Goal: Task Accomplishment & Management: Use online tool/utility

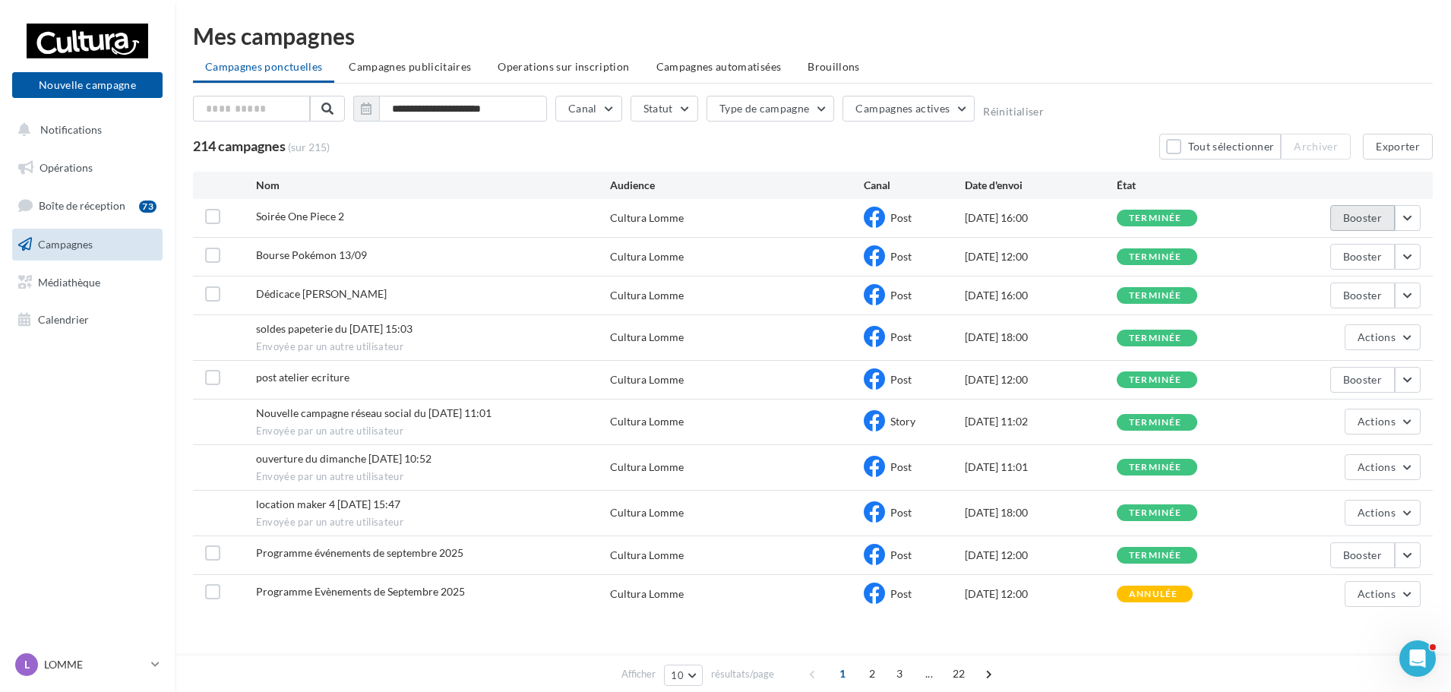
click at [1337, 212] on button "Booster" at bounding box center [1363, 218] width 65 height 26
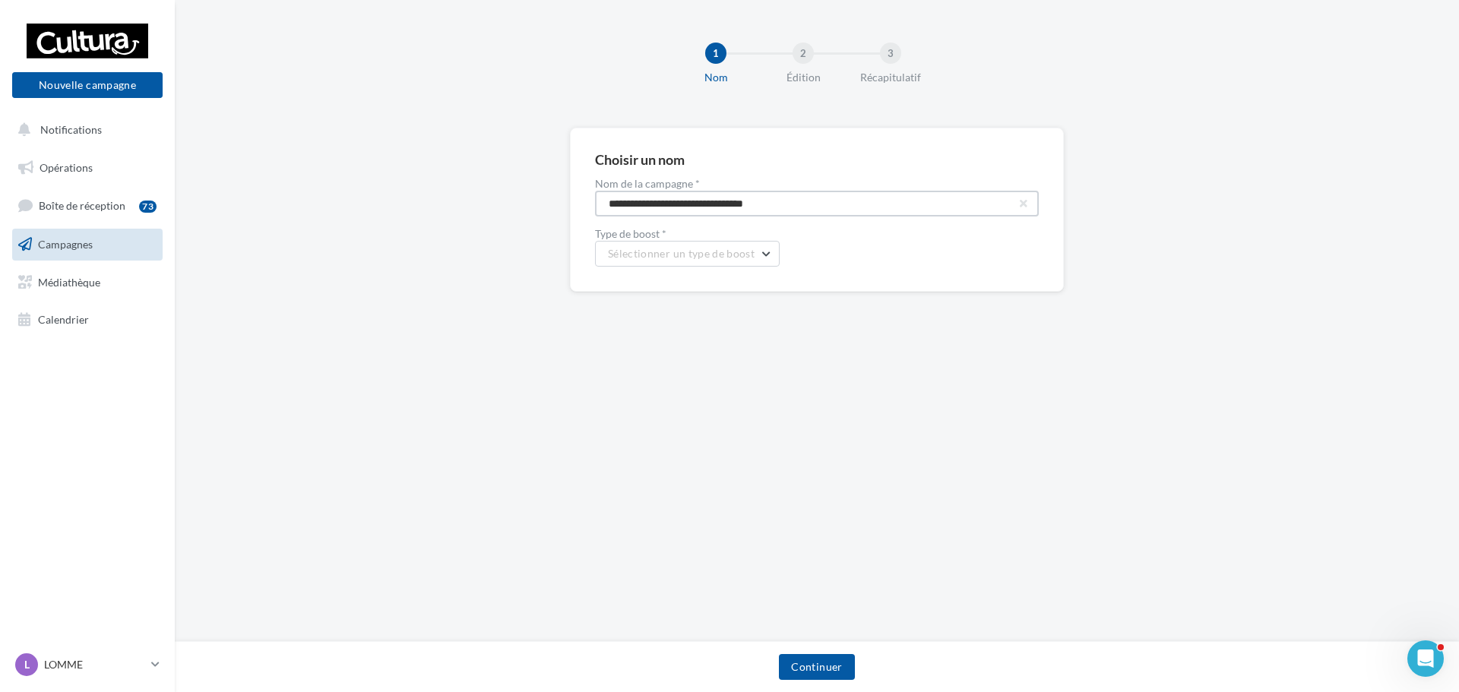
drag, startPoint x: 856, startPoint y: 209, endPoint x: 309, endPoint y: 178, distance: 548.0
click at [309, 178] on div "**********" at bounding box center [817, 234] width 1284 height 213
type input "*"
type input "**********"
click at [697, 256] on span "Sélectionner un type de boost" at bounding box center [681, 253] width 147 height 13
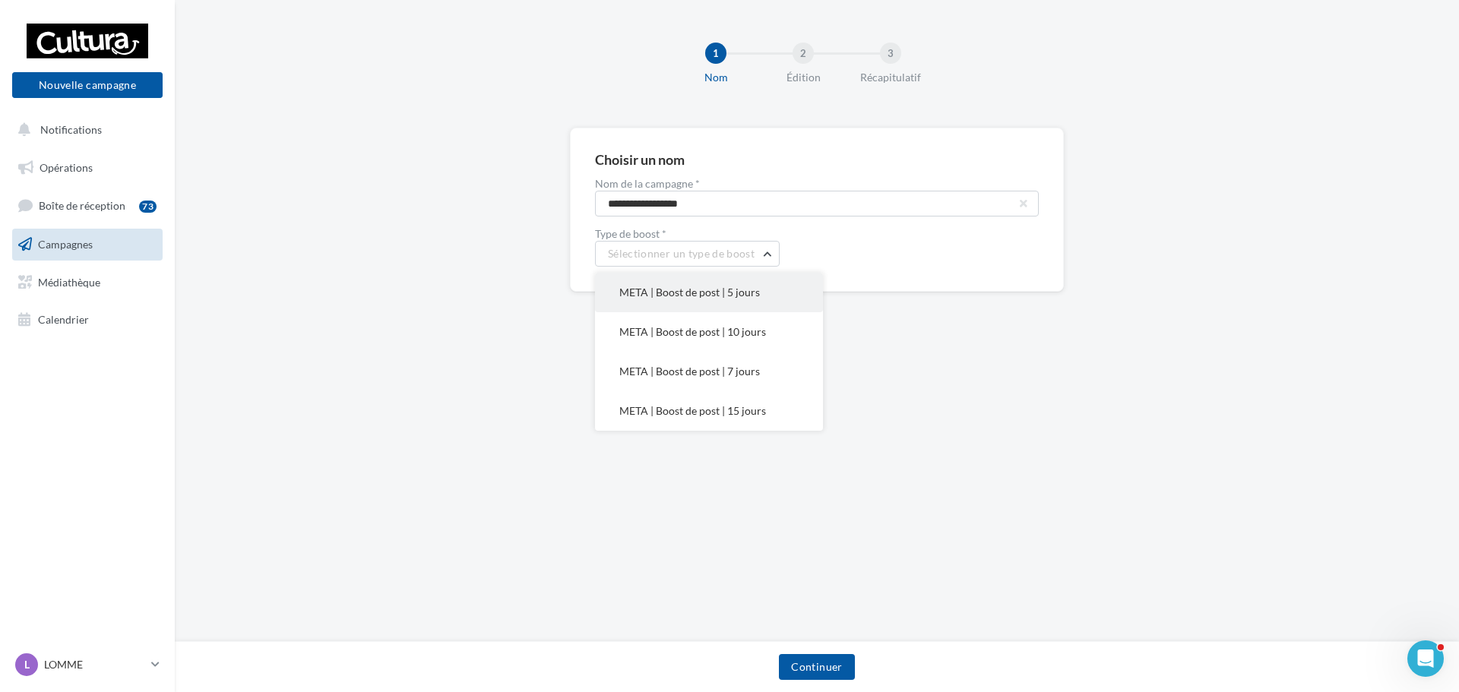
click at [761, 303] on button "META | Boost de post | 5 jours" at bounding box center [709, 293] width 228 height 40
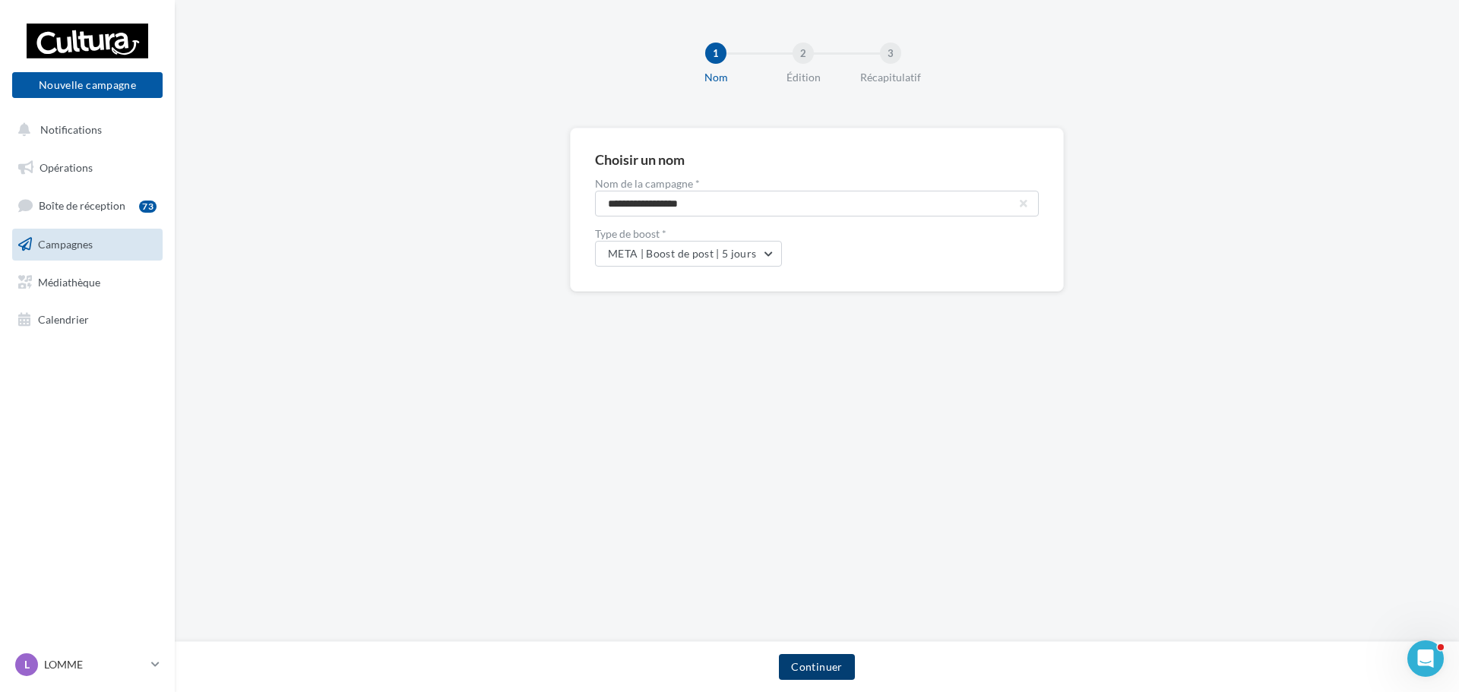
click at [825, 660] on button "Continuer" at bounding box center [816, 667] width 75 height 26
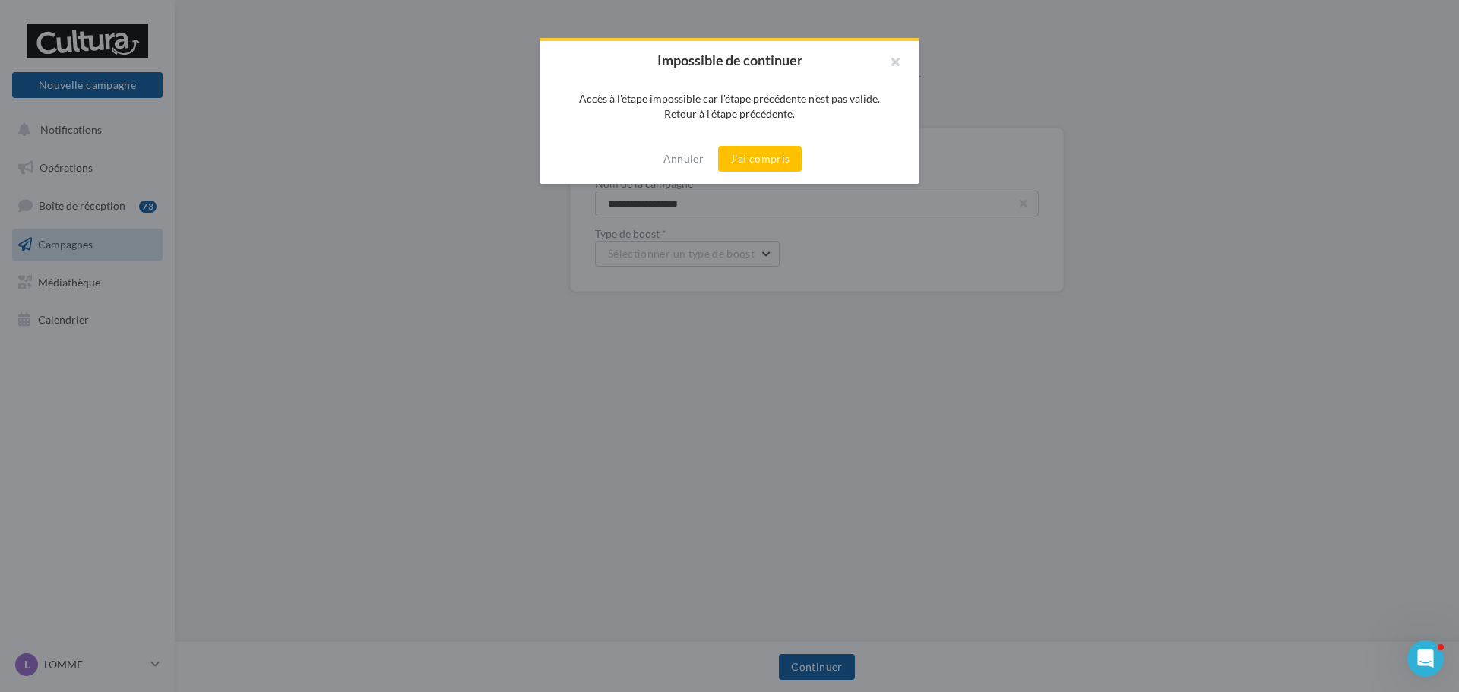
drag, startPoint x: 894, startPoint y: 64, endPoint x: 877, endPoint y: 92, distance: 33.1
click at [894, 64] on button "button" at bounding box center [889, 64] width 61 height 46
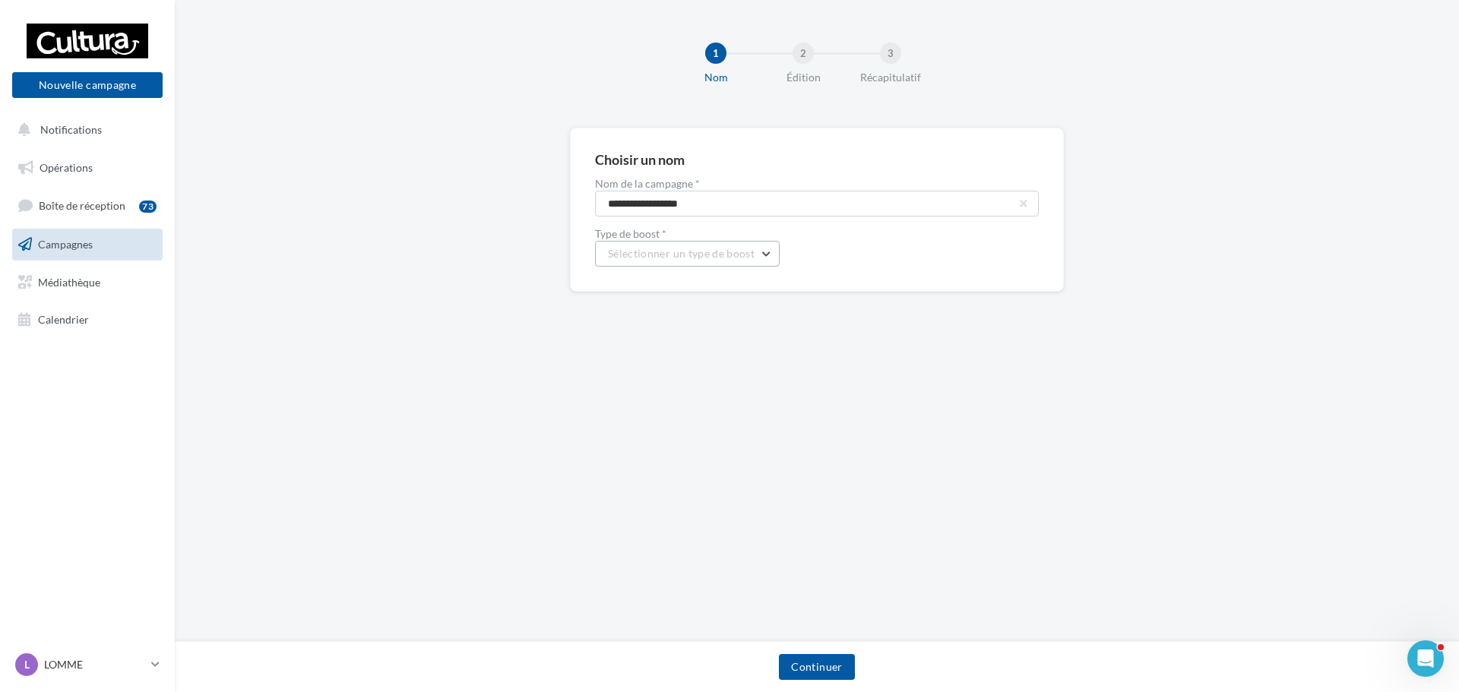
click at [723, 252] on span "Sélectionner un type de boost" at bounding box center [681, 253] width 147 height 13
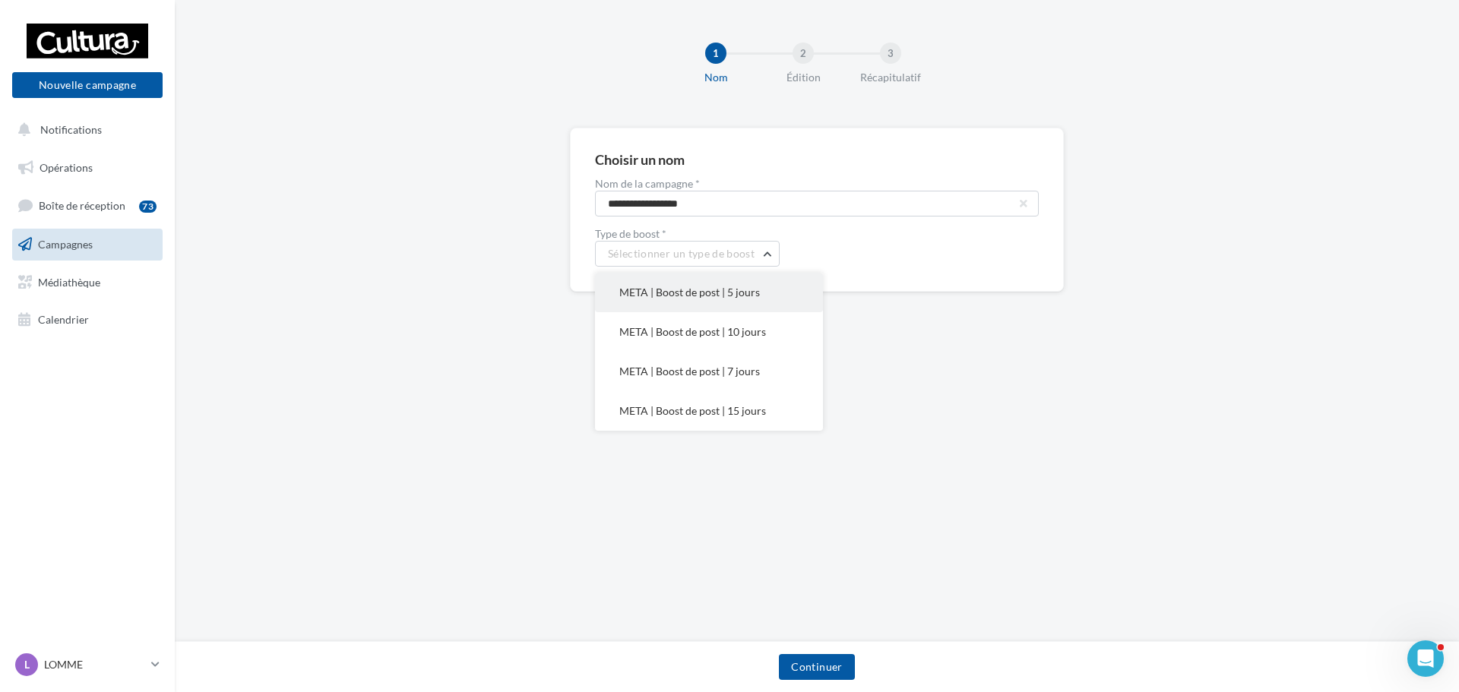
click at [720, 300] on button "META | Boost de post | 5 jours" at bounding box center [709, 293] width 228 height 40
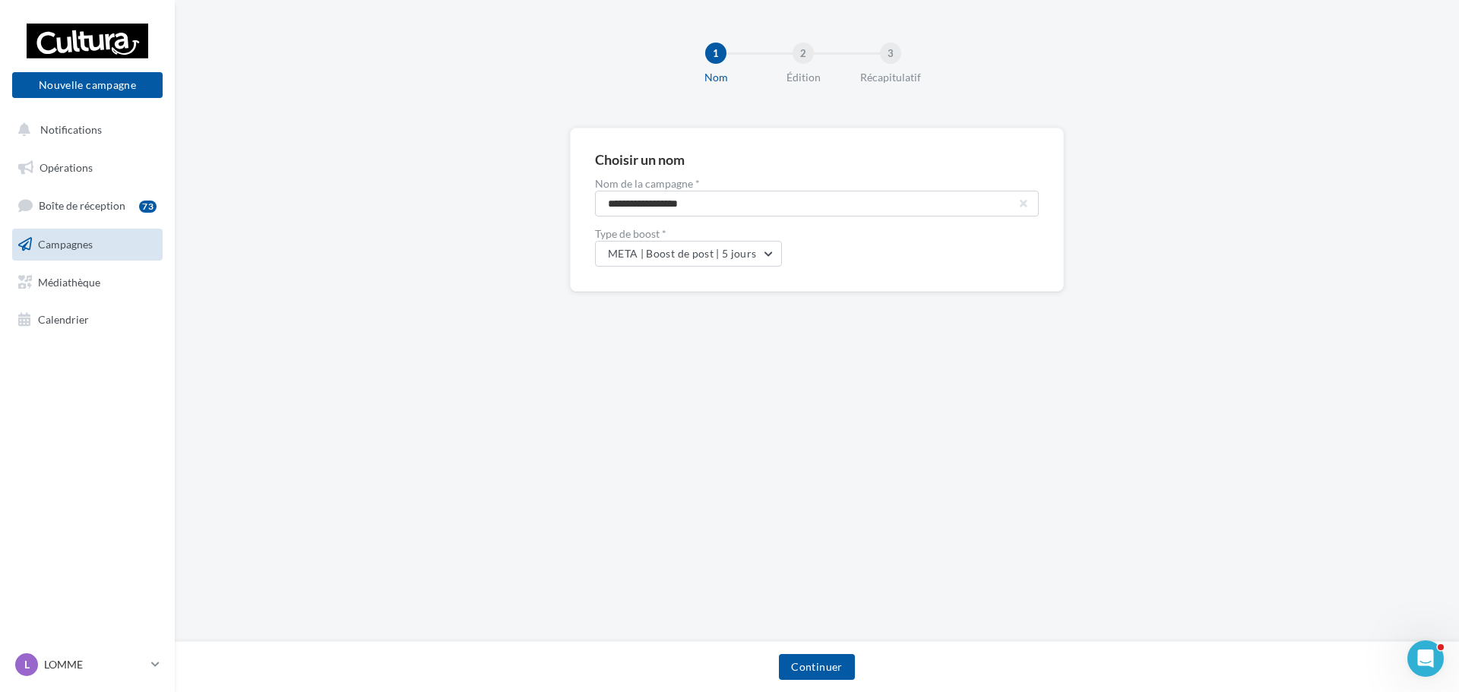
click at [841, 683] on div "Continuer" at bounding box center [817, 670] width 1260 height 32
click at [831, 672] on button "Continuer" at bounding box center [816, 667] width 75 height 26
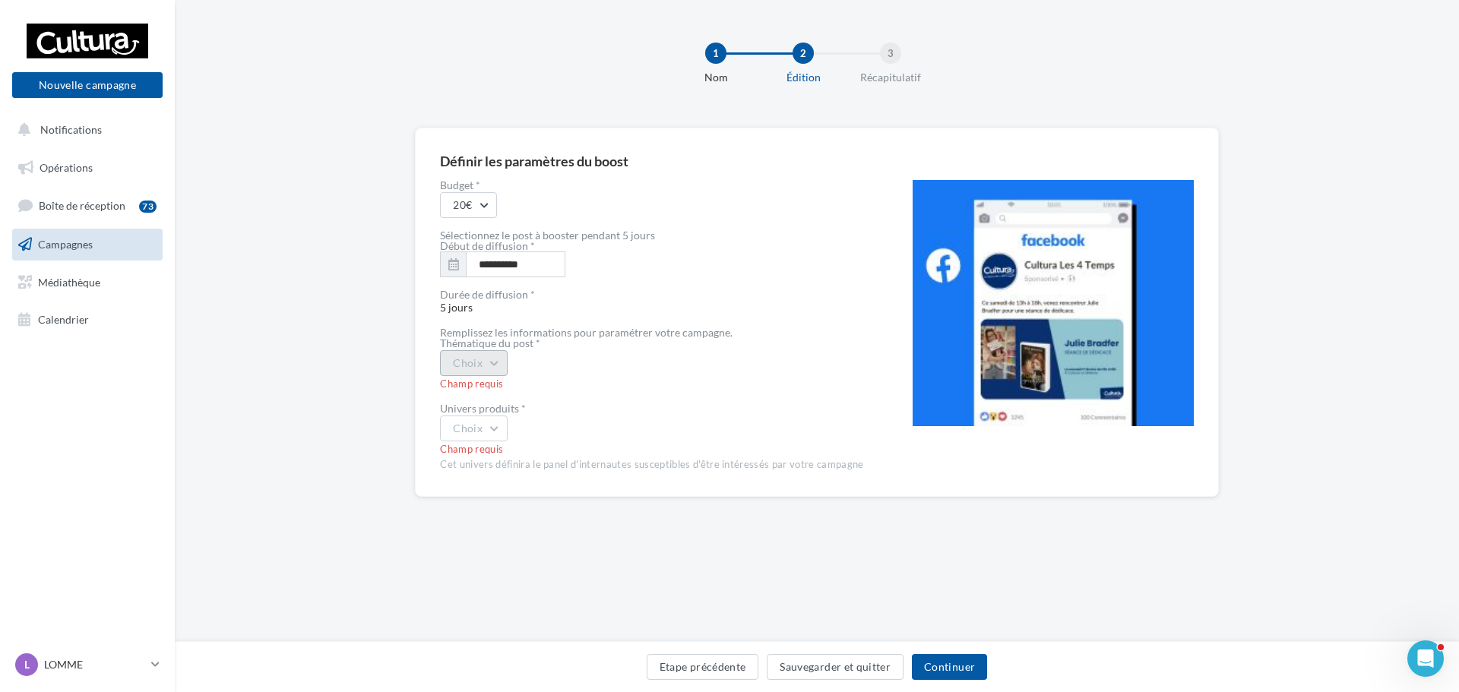
click at [494, 369] on button "Choix" at bounding box center [474, 363] width 68 height 26
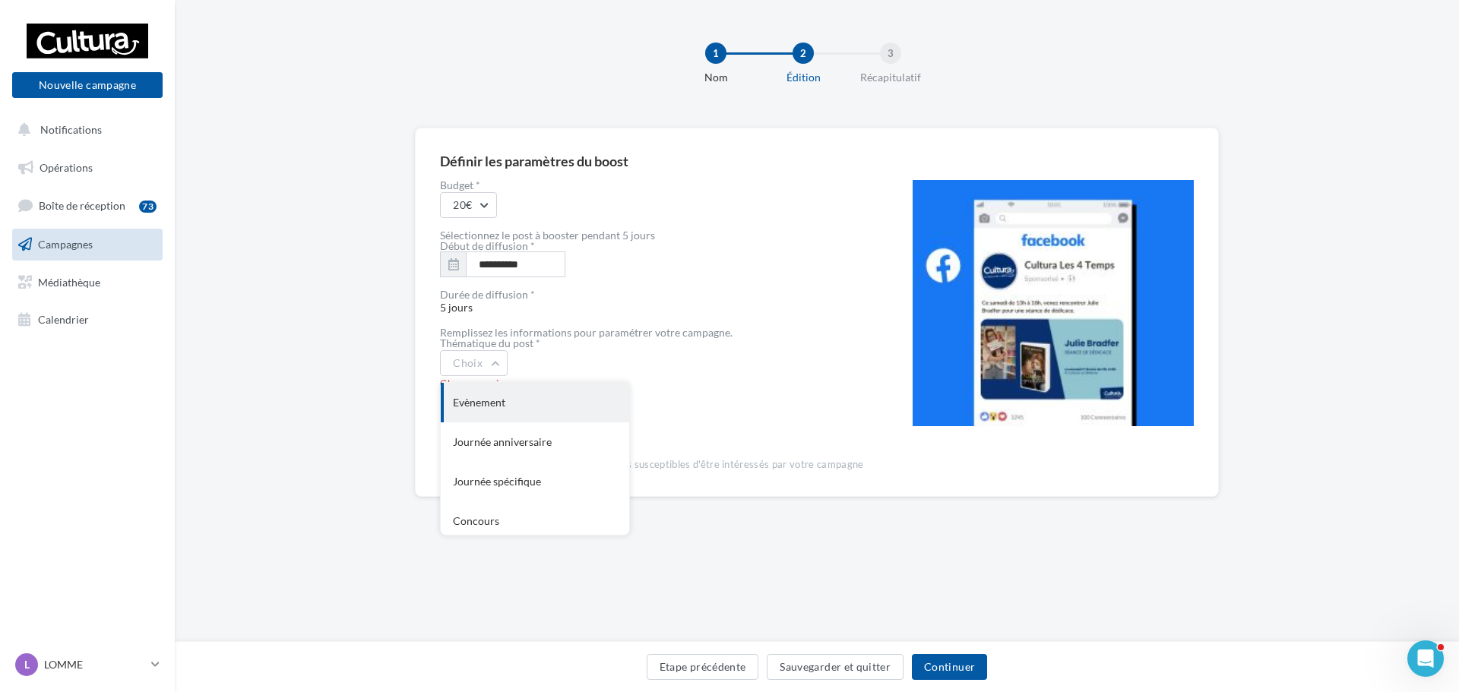
click at [499, 407] on div "Evènement" at bounding box center [535, 403] width 188 height 40
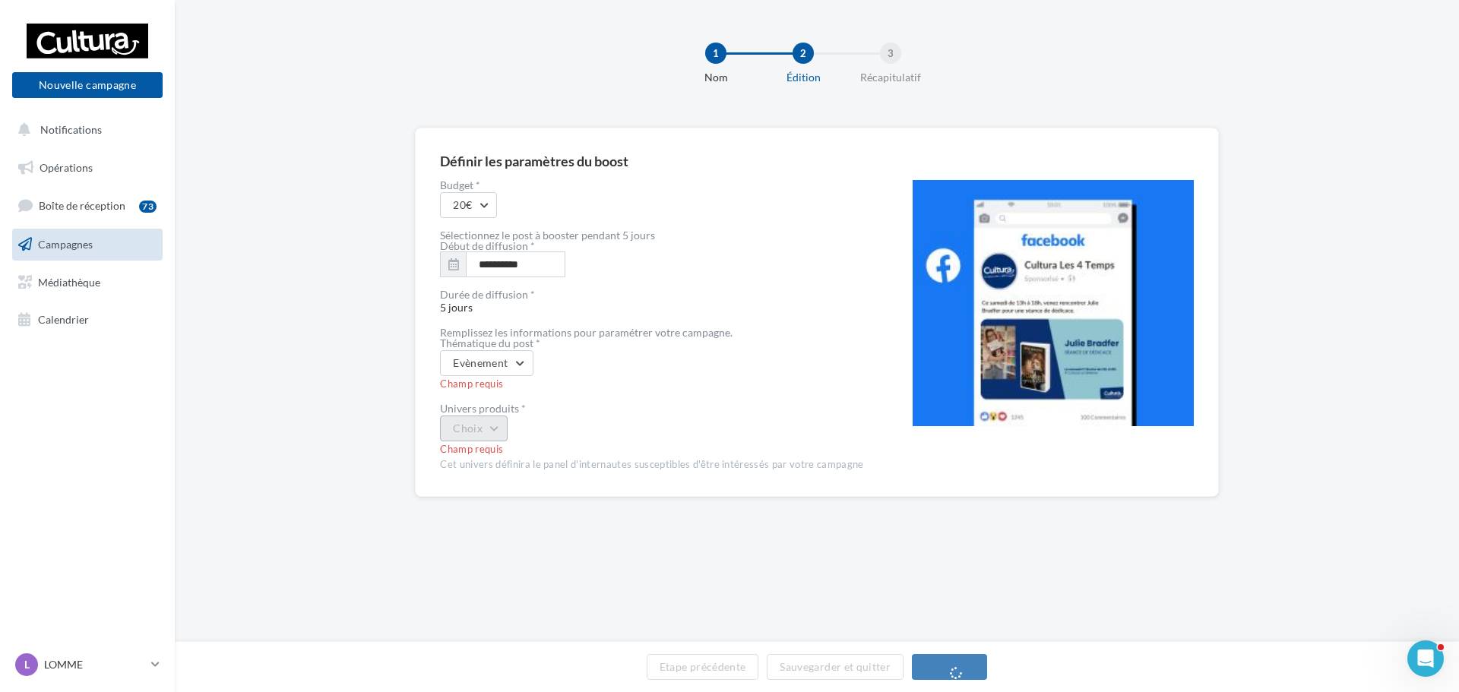
click at [503, 436] on button "Choix" at bounding box center [474, 429] width 68 height 26
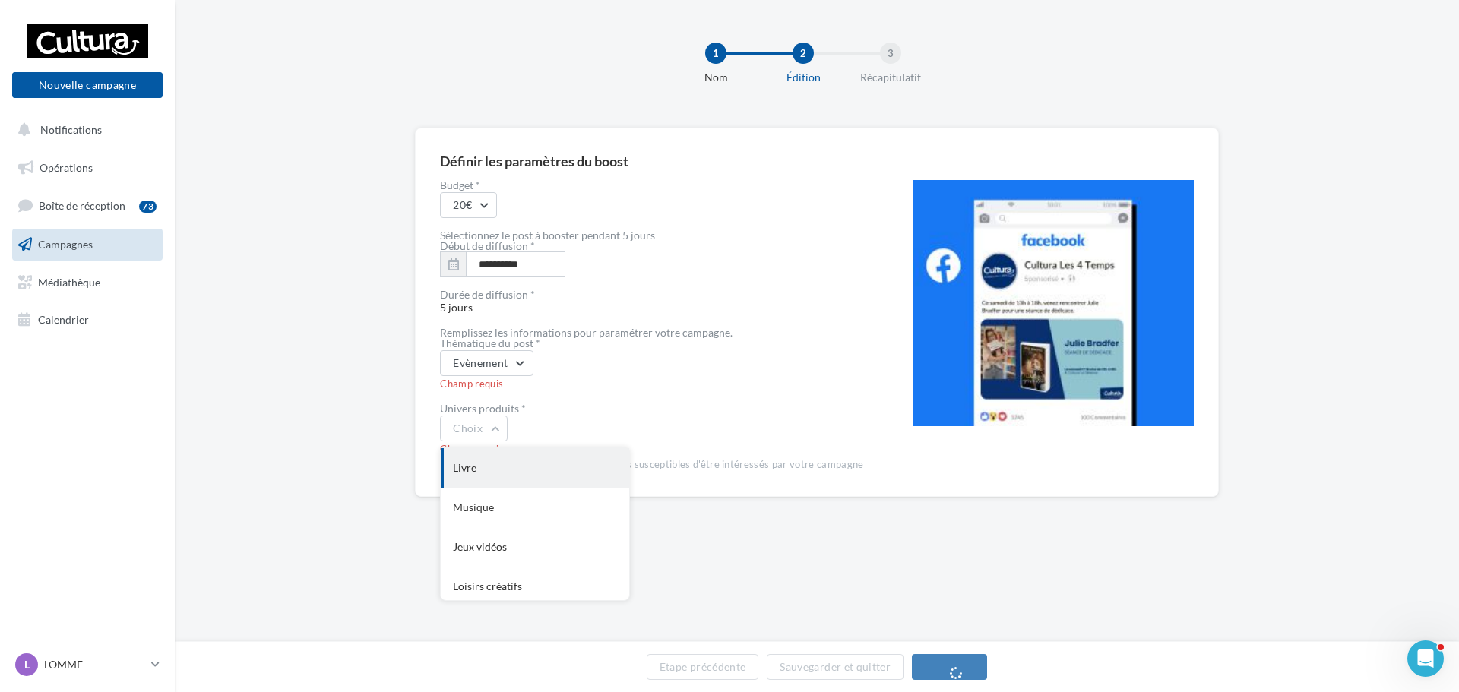
click at [500, 474] on div "Livre" at bounding box center [535, 468] width 188 height 40
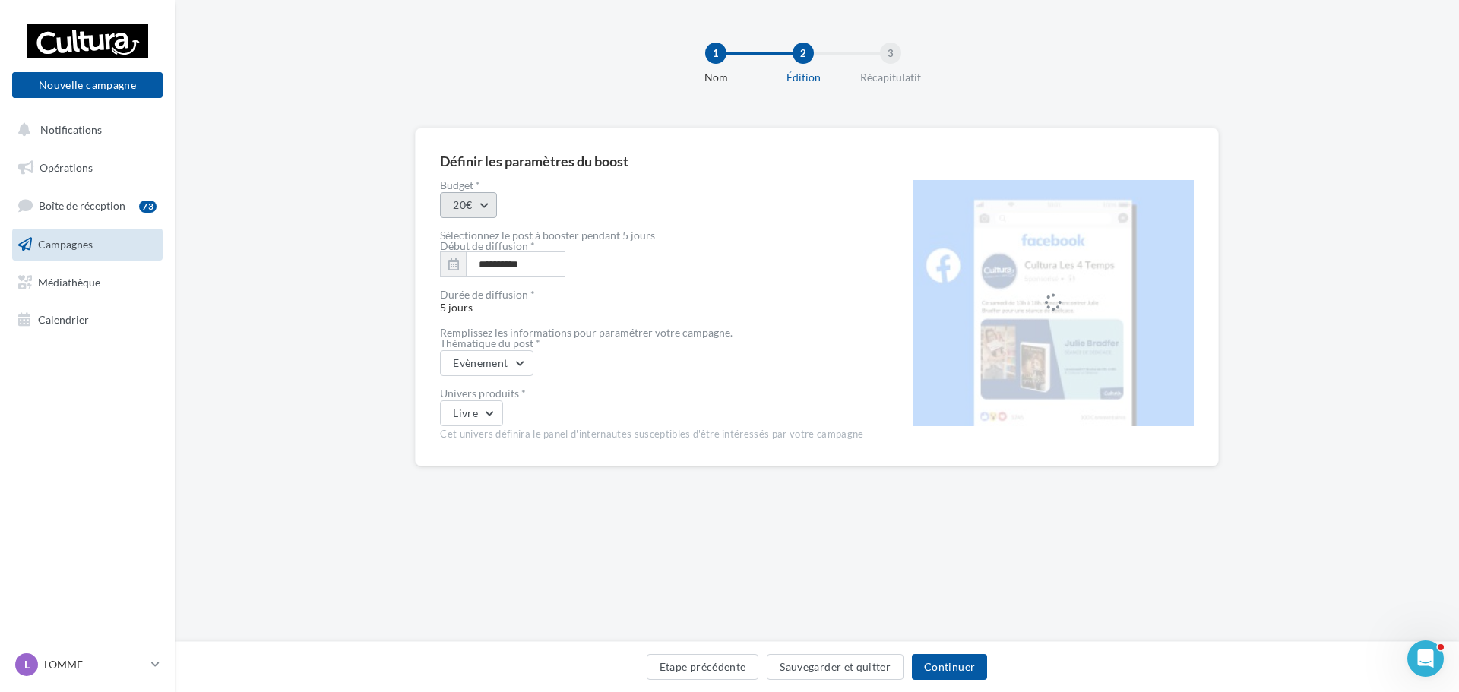
click at [486, 205] on button "20€" at bounding box center [468, 205] width 57 height 26
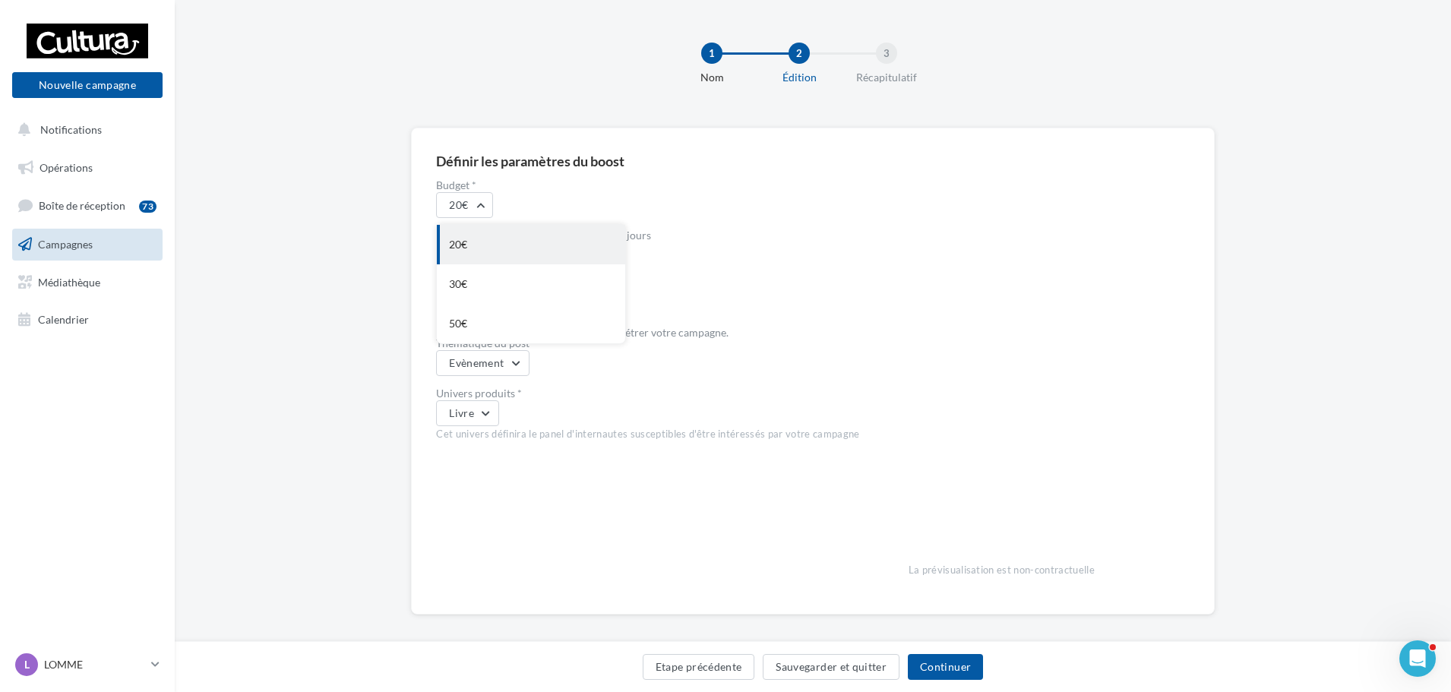
click at [483, 255] on div "20€" at bounding box center [531, 245] width 188 height 40
click at [958, 671] on button "Continuer" at bounding box center [945, 667] width 75 height 26
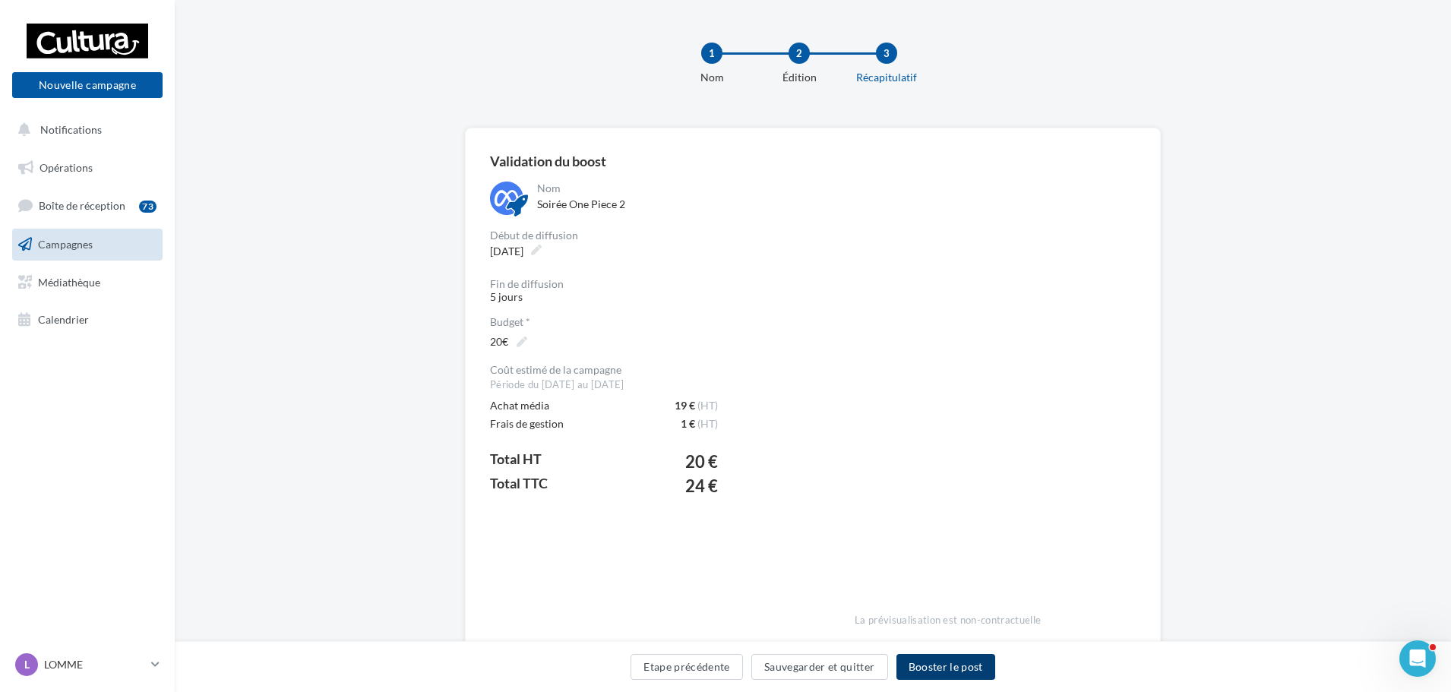
click at [959, 665] on button "Booster le post" at bounding box center [946, 667] width 99 height 26
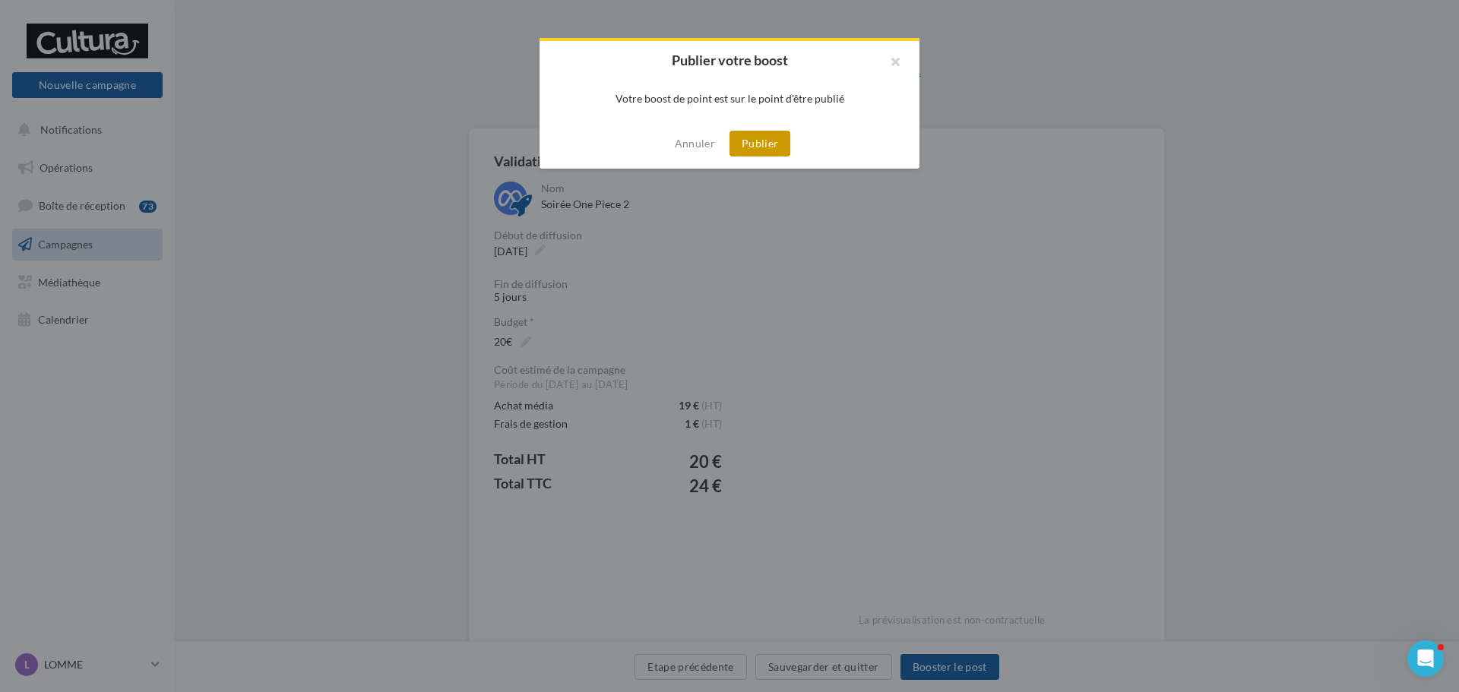
click at [753, 154] on button "Publier" at bounding box center [760, 144] width 61 height 26
